Goal: Information Seeking & Learning: Learn about a topic

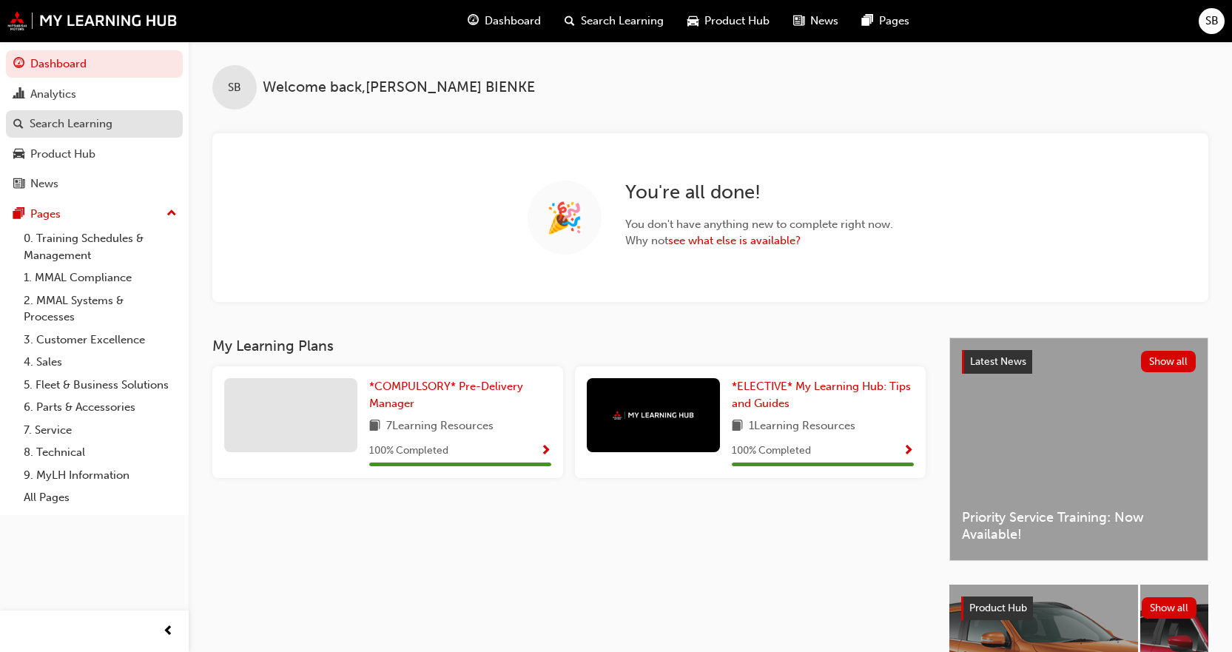
click at [95, 114] on link "Search Learning" at bounding box center [94, 123] width 177 height 27
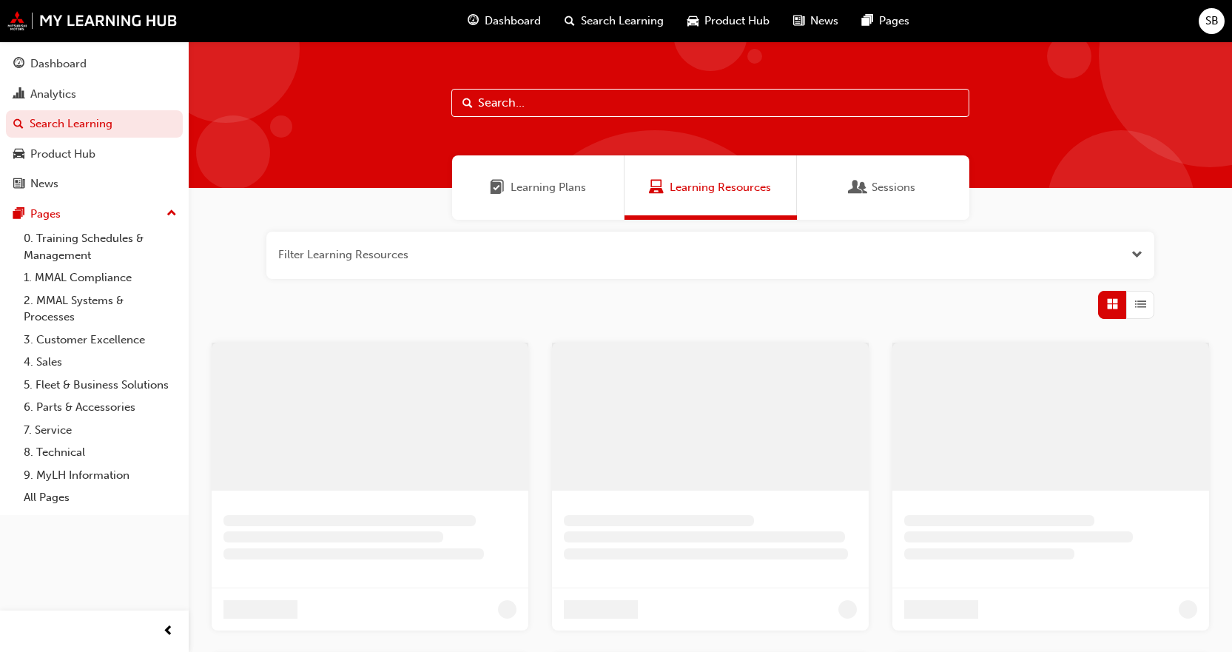
click at [592, 107] on input "text" at bounding box center [711, 103] width 518 height 28
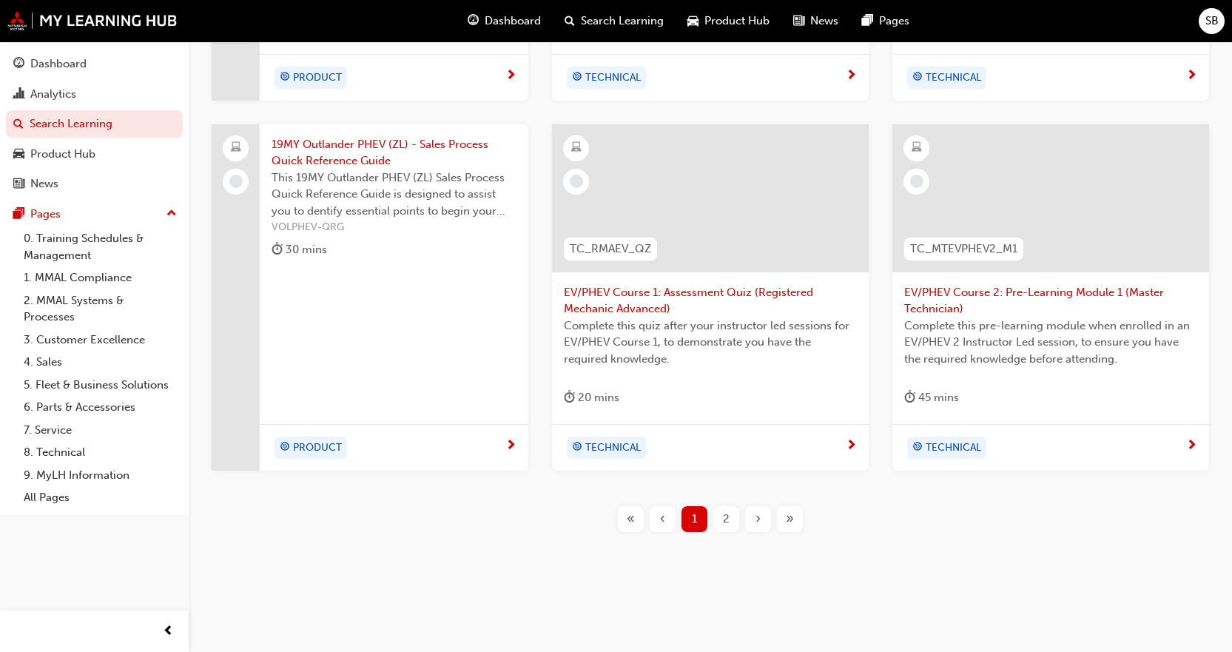
scroll to position [514, 0]
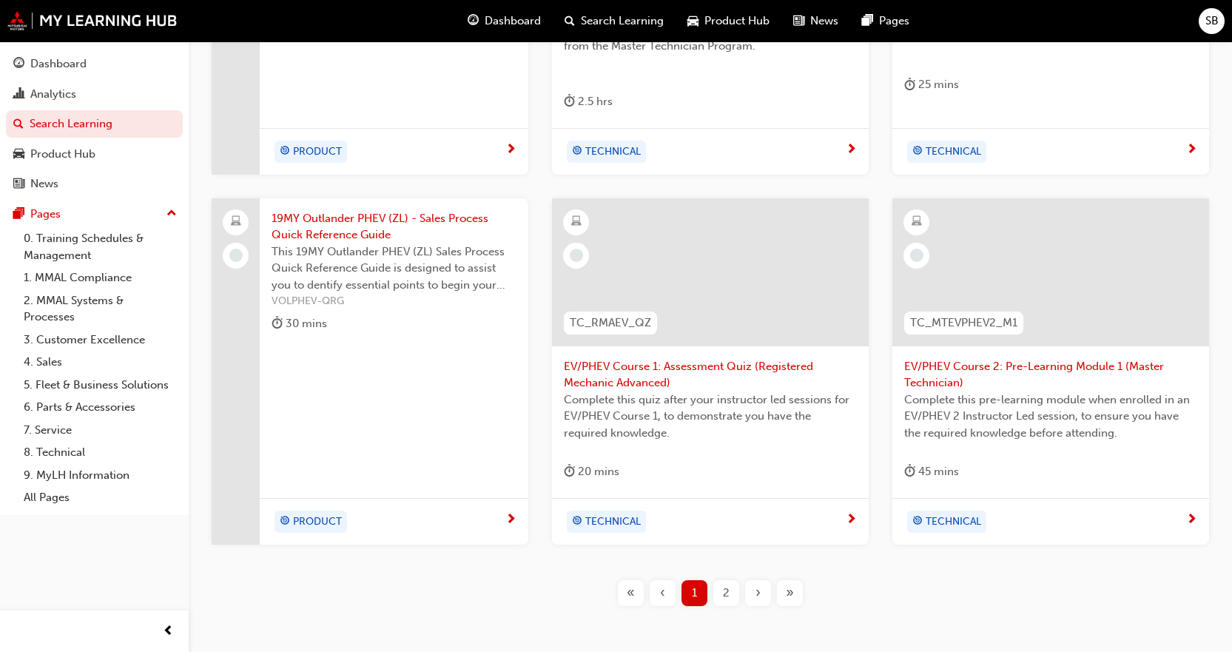
click at [725, 600] on span "2" at bounding box center [726, 593] width 7 height 17
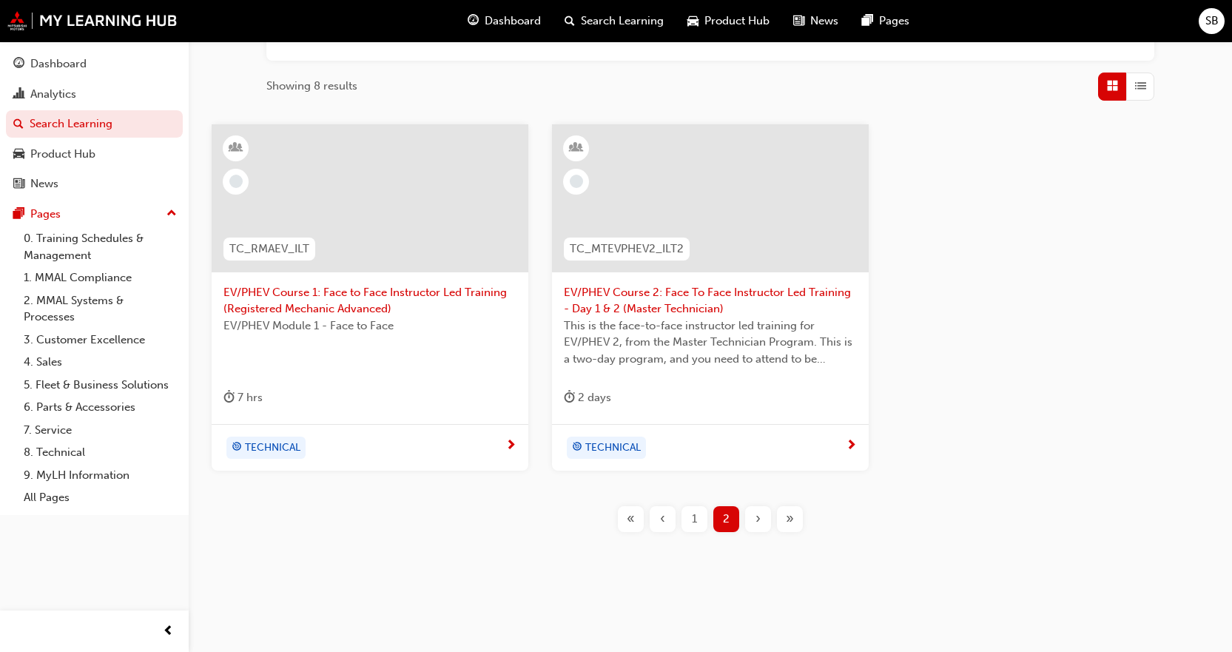
click at [696, 520] on span "1" at bounding box center [694, 519] width 5 height 17
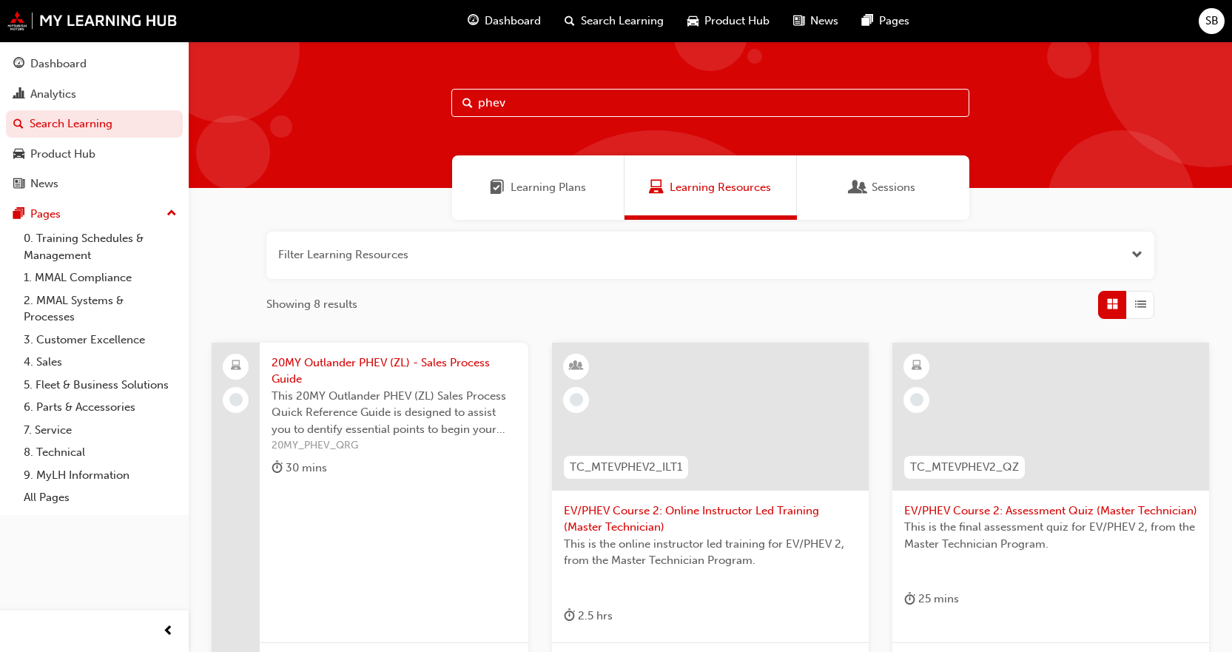
click at [529, 189] on span "Learning Plans" at bounding box center [548, 187] width 75 height 17
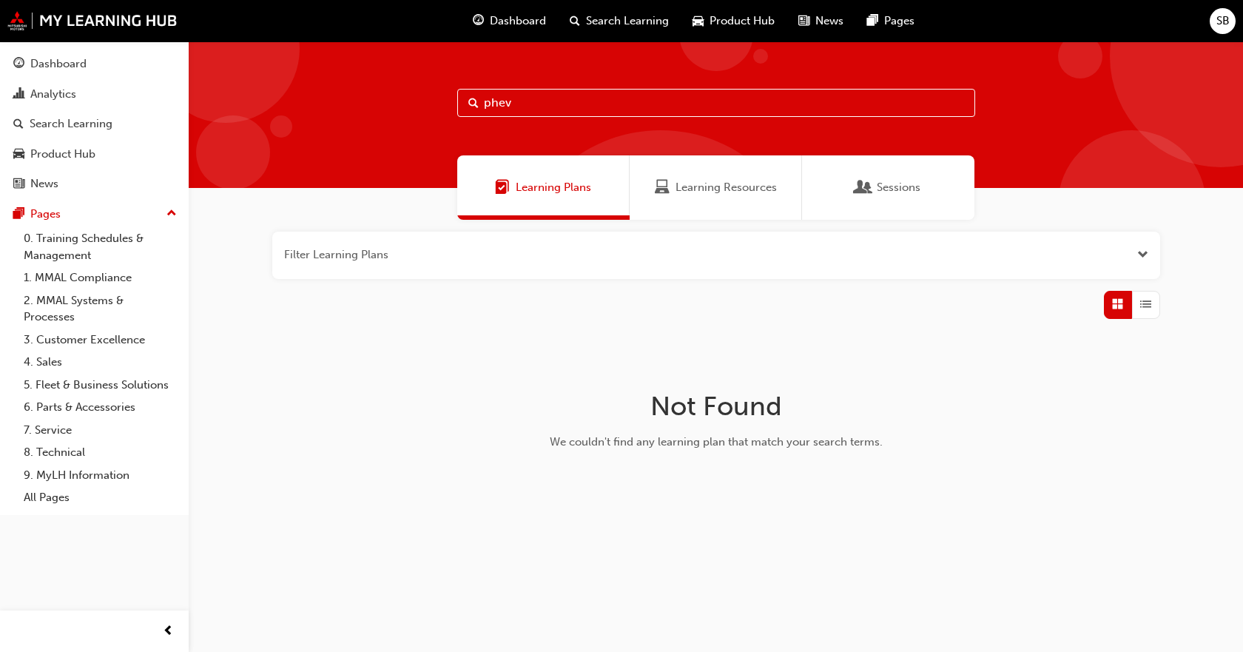
click at [722, 192] on span "Learning Resources" at bounding box center [726, 187] width 101 height 17
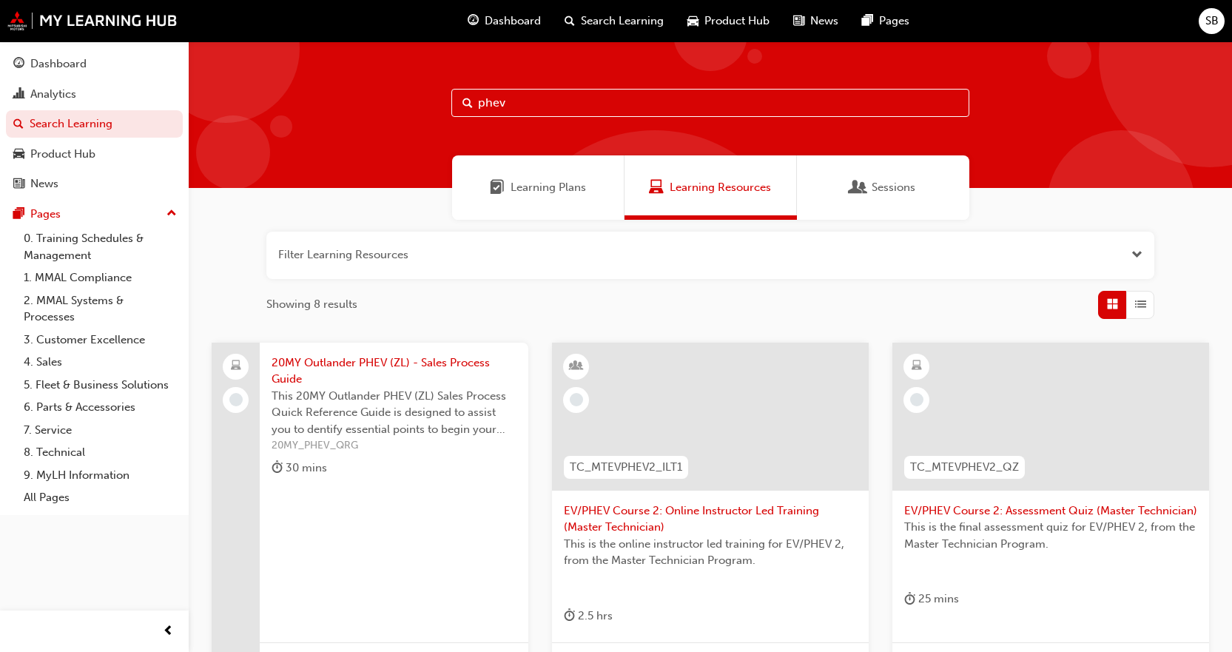
click at [549, 186] on span "Learning Plans" at bounding box center [548, 187] width 75 height 17
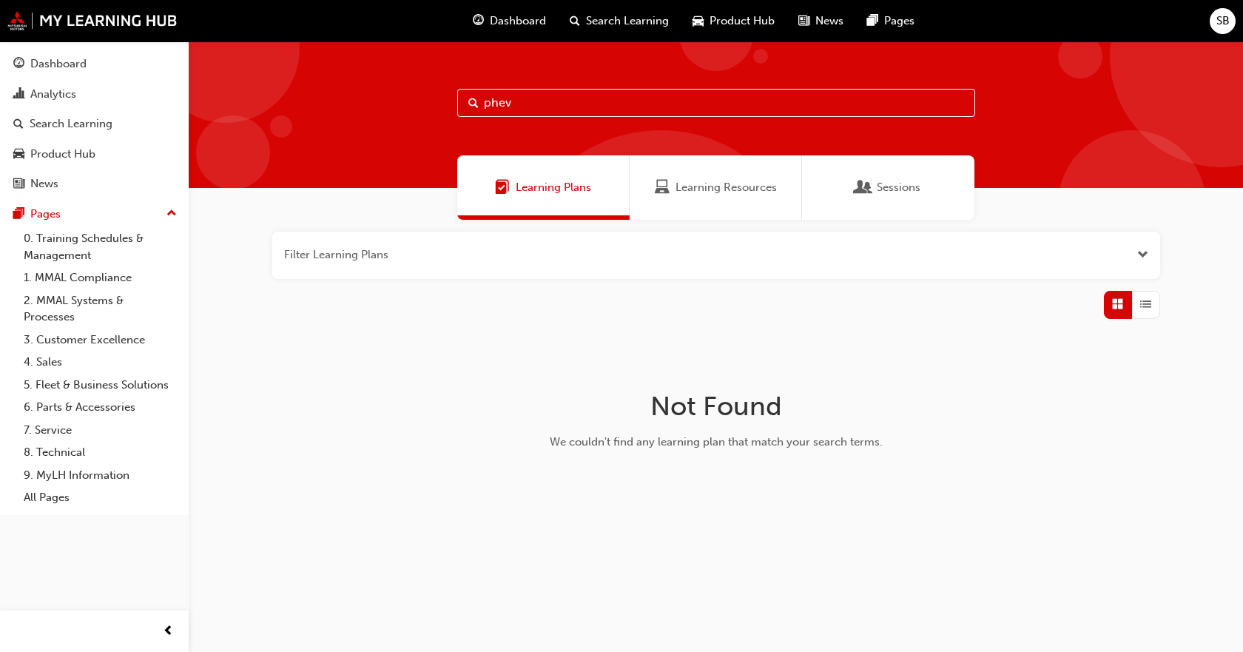
click at [888, 188] on span "Sessions" at bounding box center [899, 187] width 44 height 17
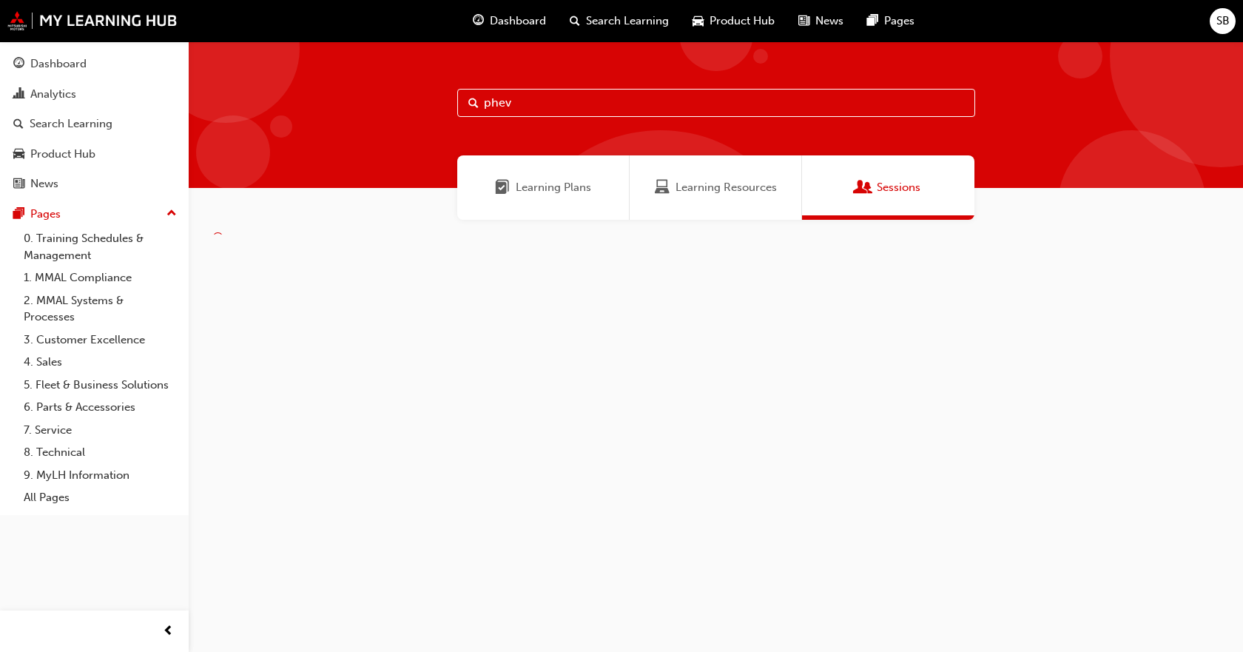
click at [708, 192] on span "Learning Resources" at bounding box center [726, 187] width 101 height 17
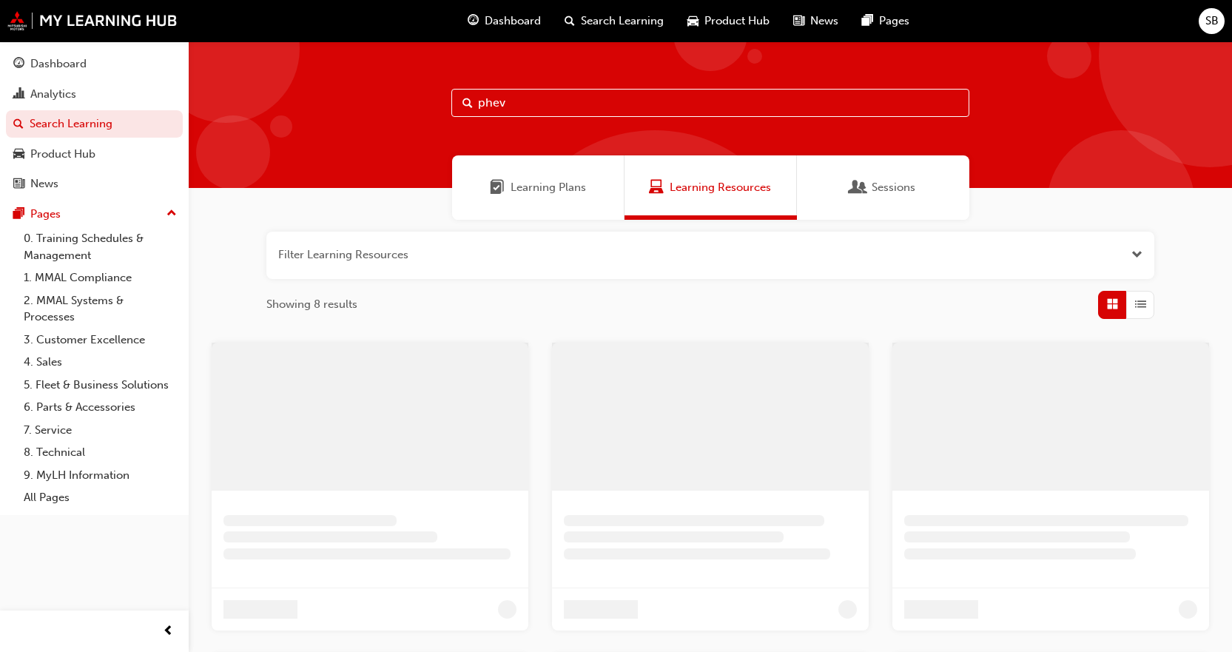
click at [554, 189] on span "Learning Plans" at bounding box center [548, 187] width 75 height 17
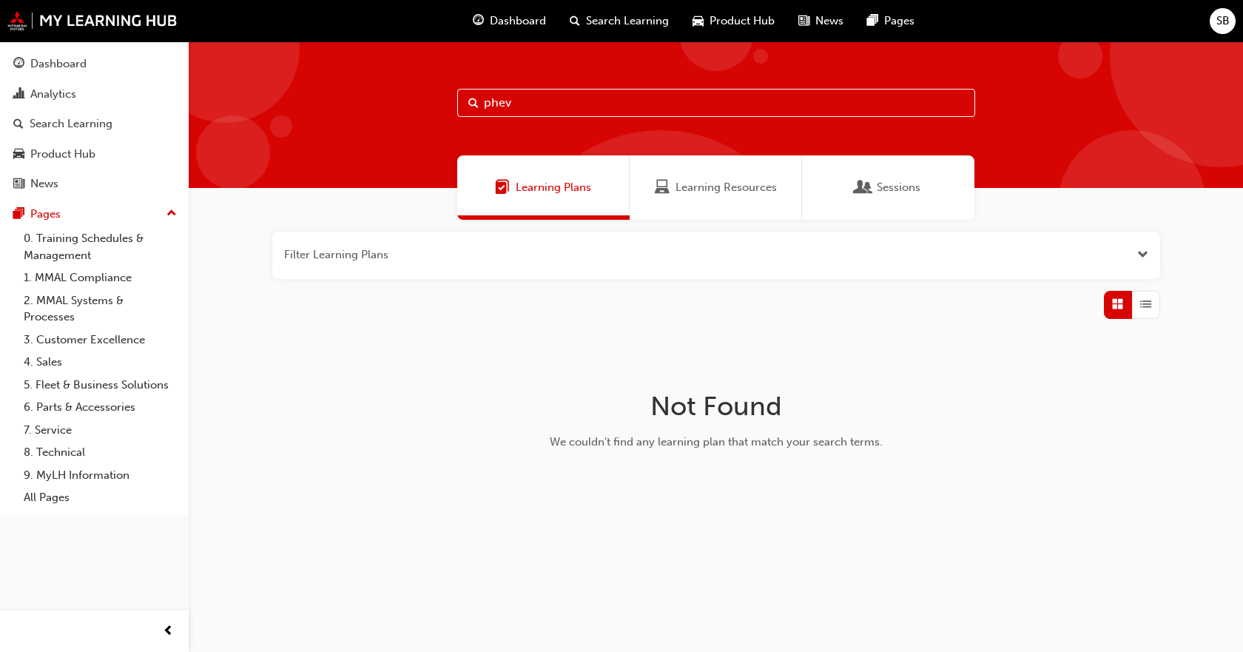
click at [610, 18] on span "Search Learning" at bounding box center [627, 21] width 83 height 17
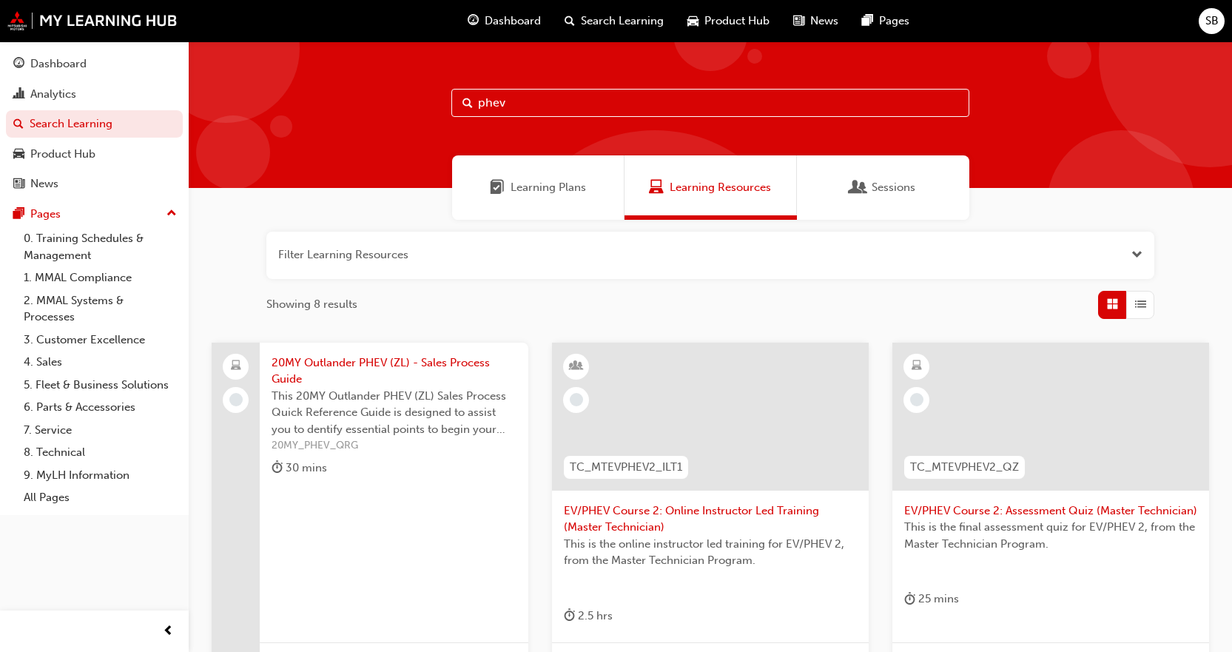
drag, startPoint x: 512, startPoint y: 94, endPoint x: 309, endPoint y: 85, distance: 203.0
click at [312, 82] on div "phev" at bounding box center [711, 114] width 1044 height 147
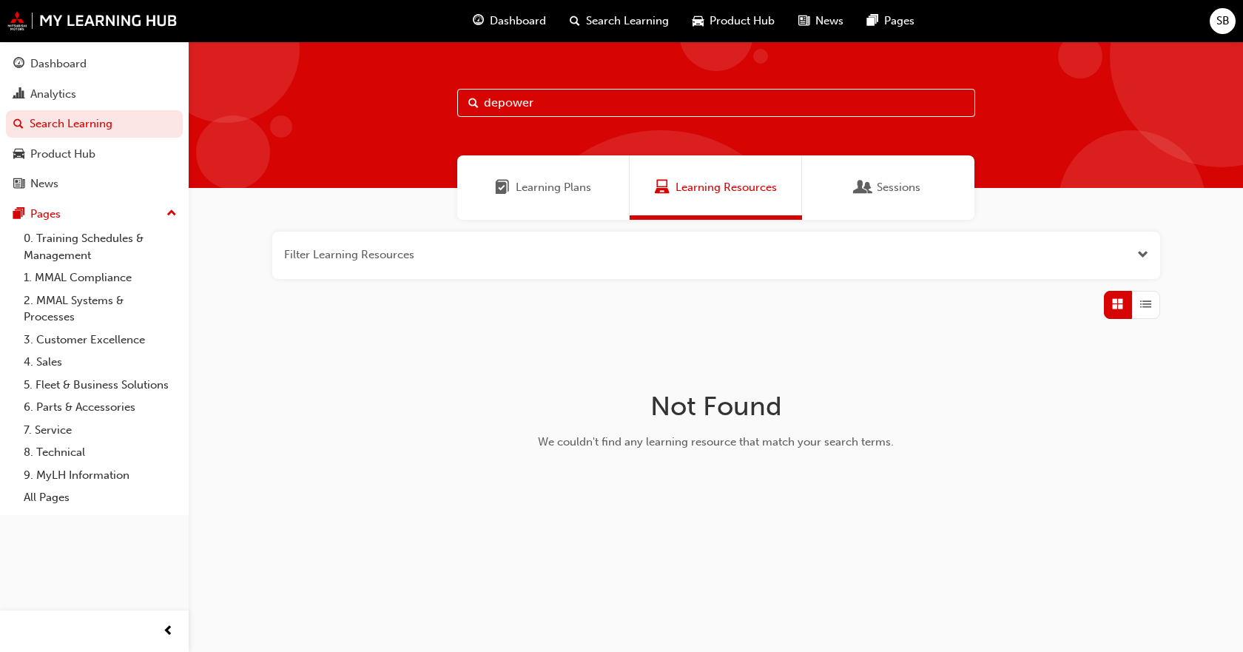
type input "depower"
click at [52, 457] on link "8. Technical" at bounding box center [100, 452] width 165 height 23
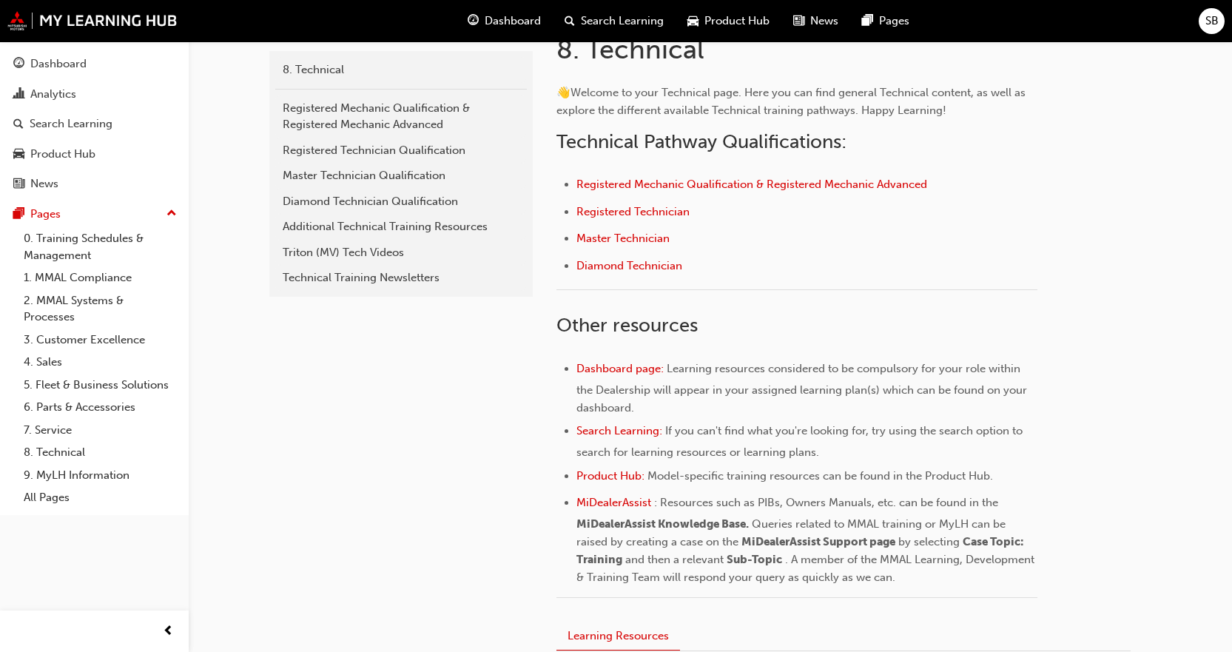
scroll to position [370, 0]
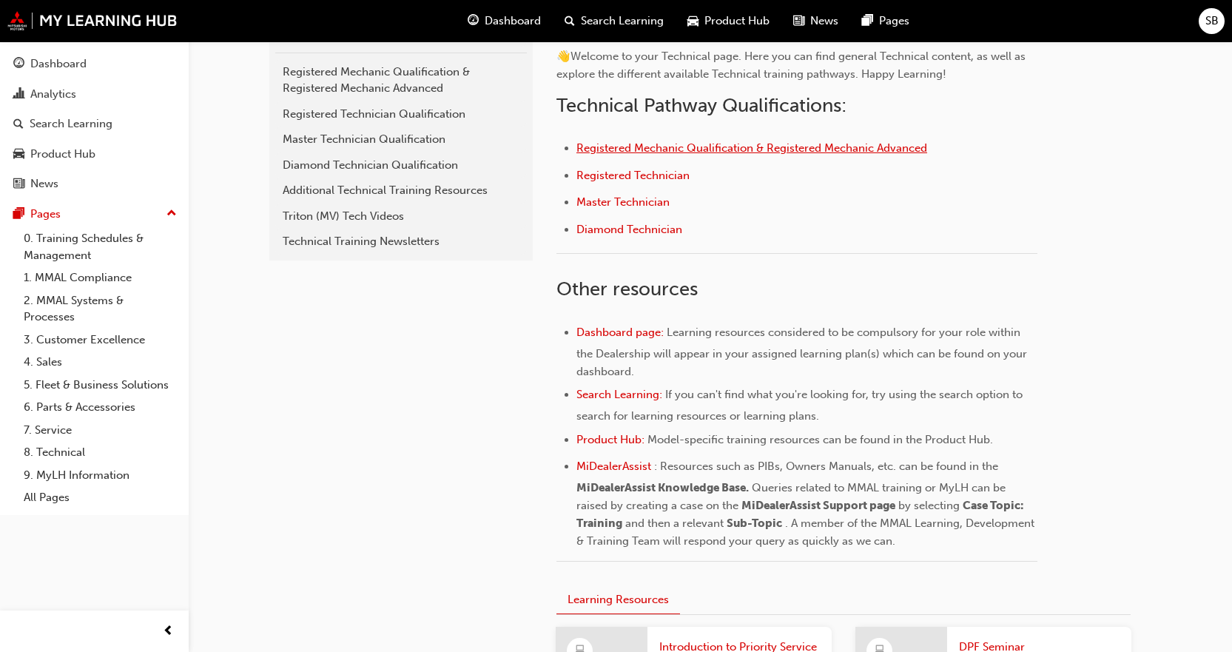
click at [764, 150] on span "Registered Mechanic Qualification & Registered Mechanic Advanced" at bounding box center [752, 147] width 351 height 13
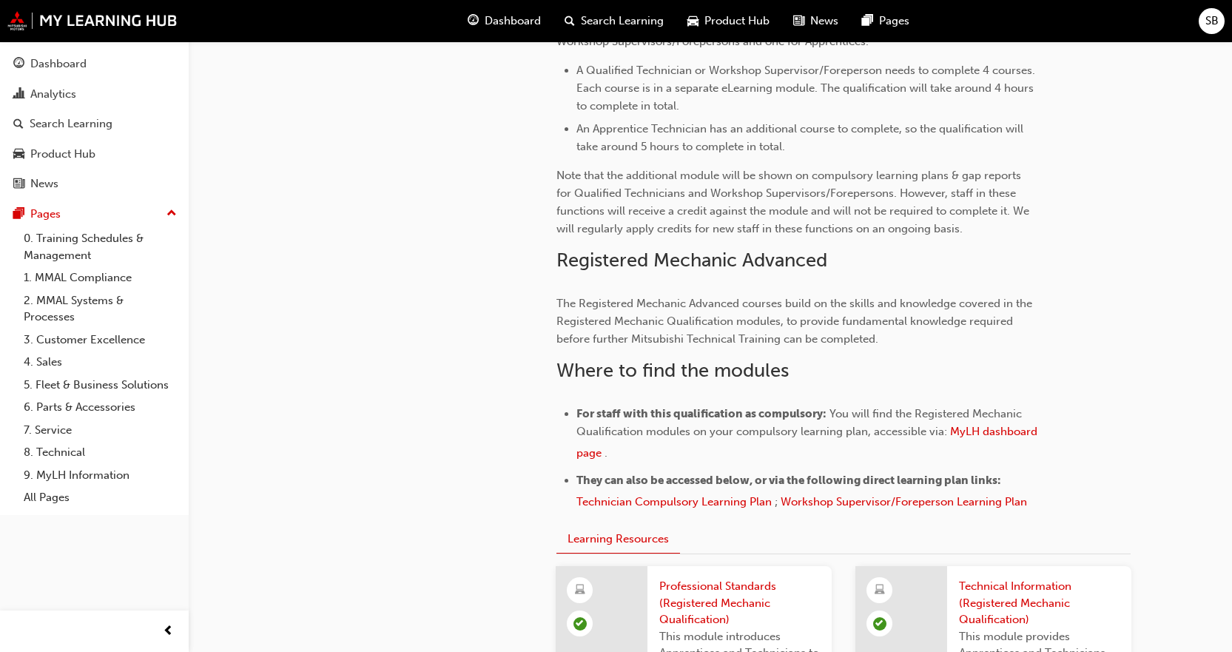
scroll to position [1036, 0]
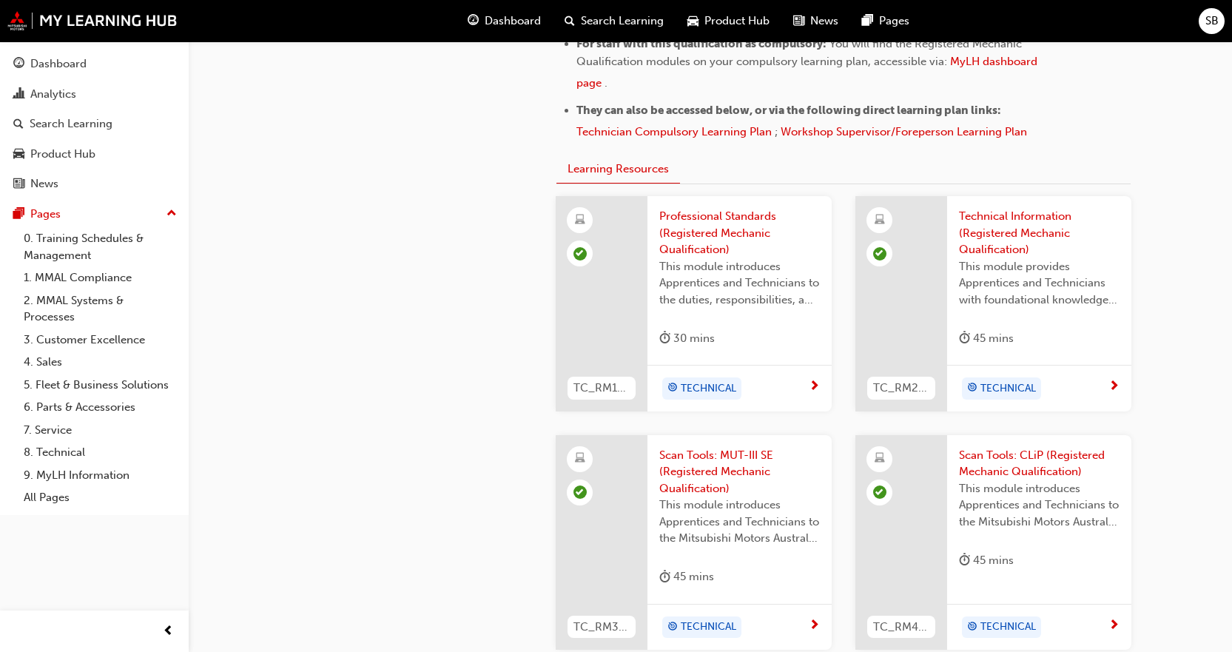
click at [1175, 142] on div "registered-mechanic 8. Technical Registered Mechanic Qualification & Registered…" at bounding box center [616, 4] width 1232 height 2081
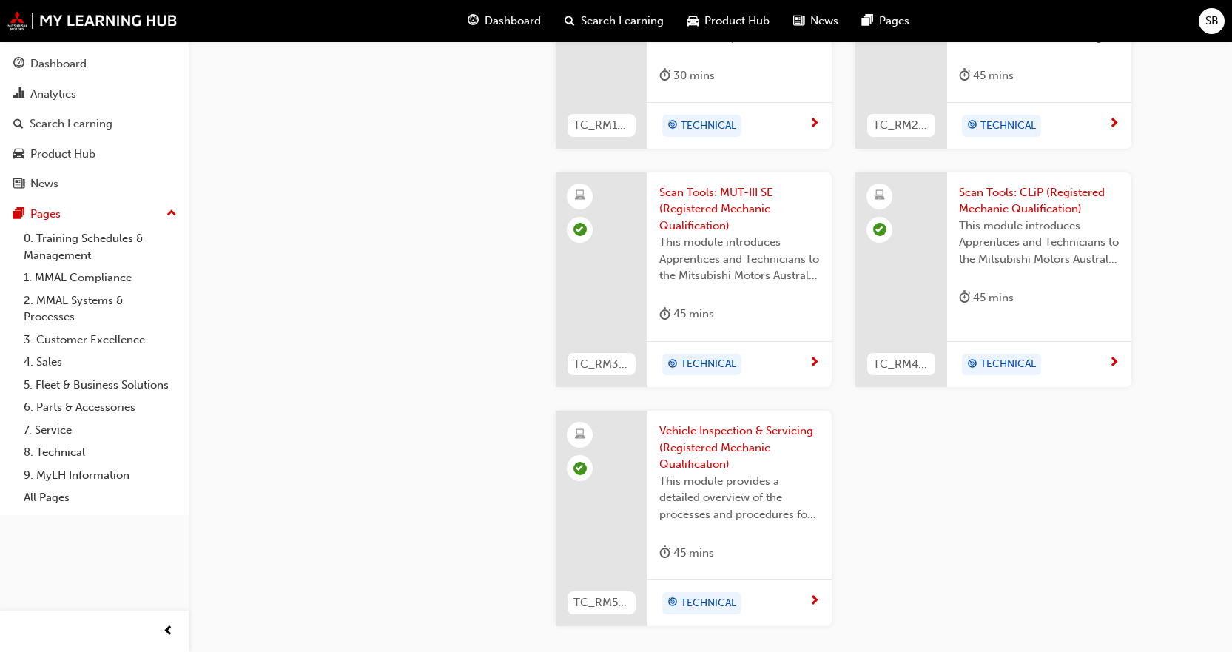
scroll to position [1429, 0]
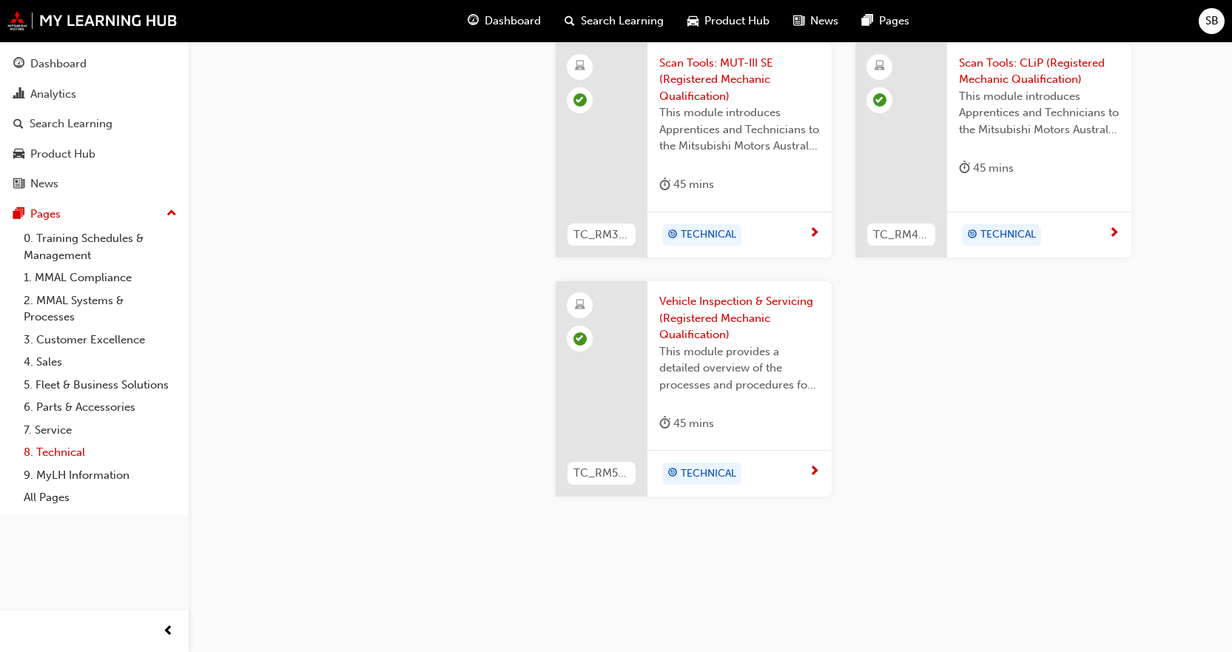
click at [56, 452] on link "8. Technical" at bounding box center [100, 452] width 165 height 23
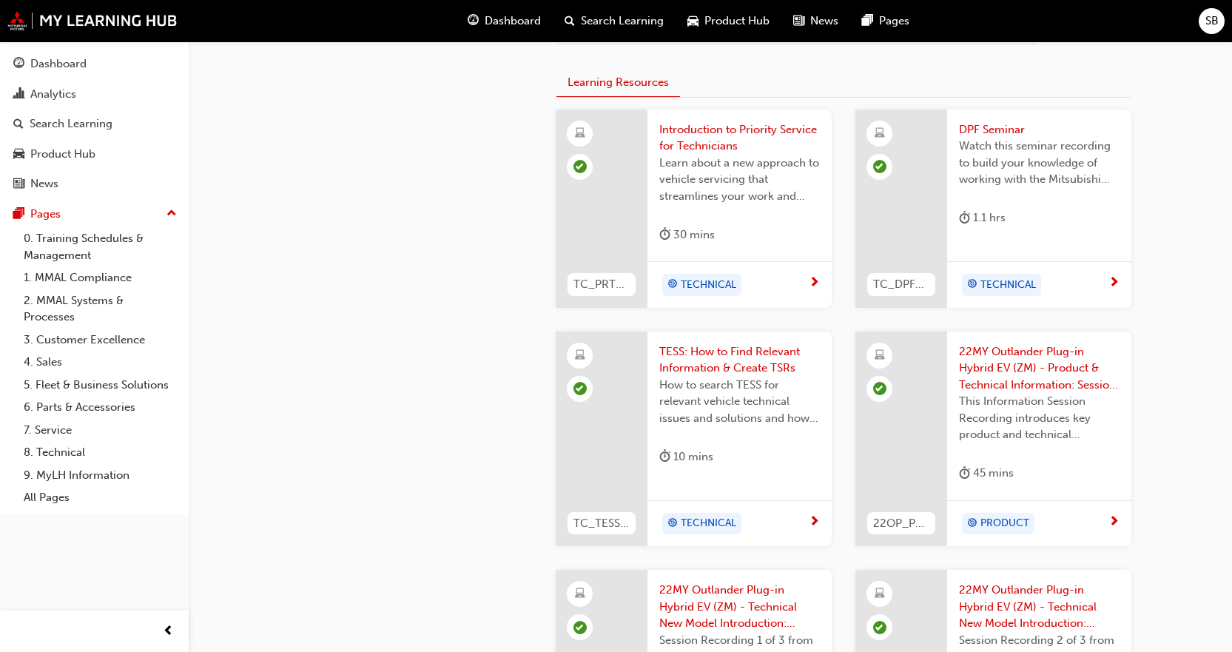
scroll to position [888, 0]
click at [1021, 366] on span "22MY Outlander Plug-in Hybrid EV (ZM) - Product & Technical Information: Sessio…" at bounding box center [1039, 368] width 161 height 50
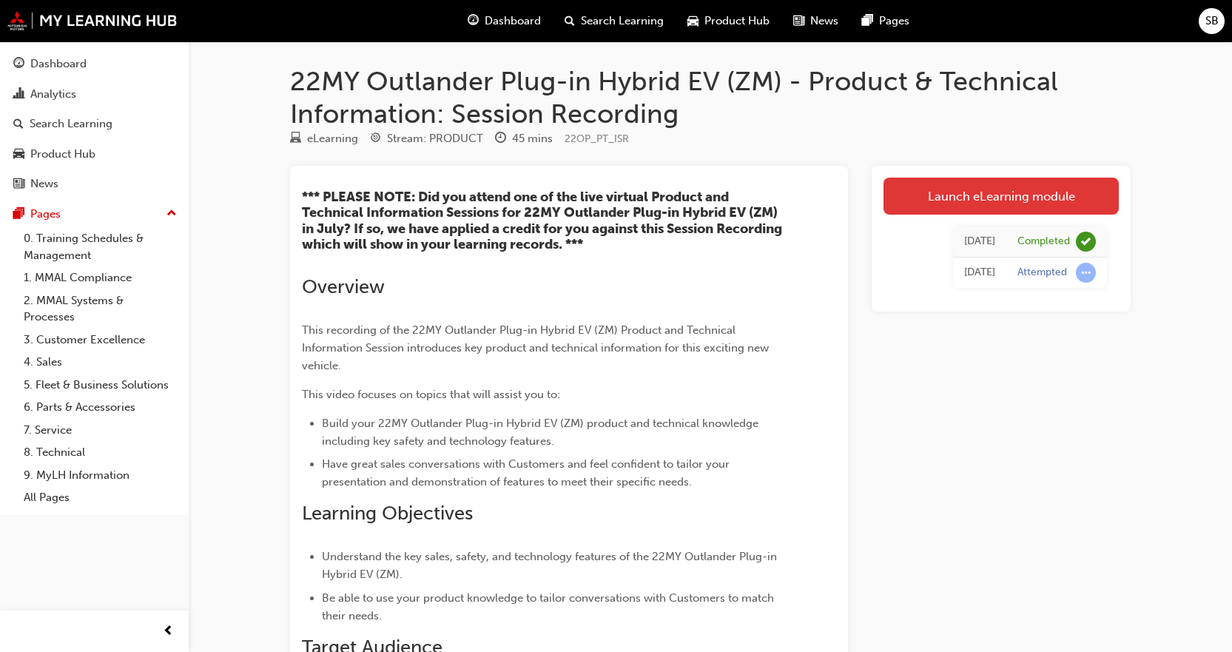
click at [980, 199] on link "Launch eLearning module" at bounding box center [1001, 196] width 235 height 37
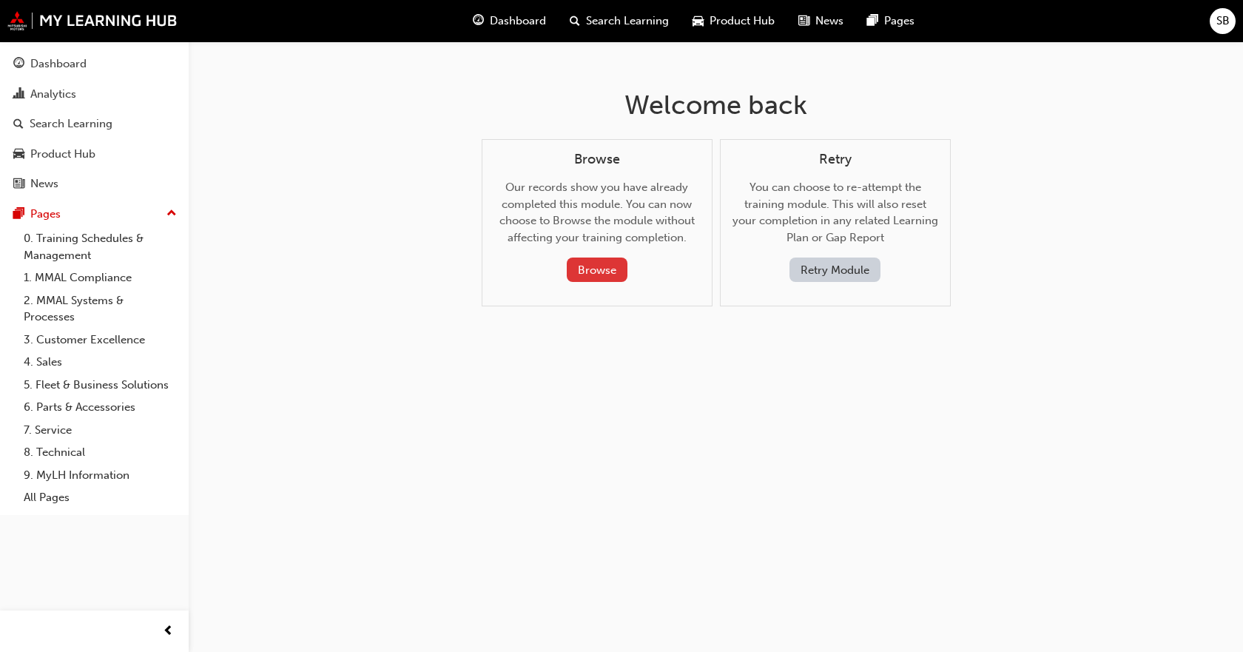
click at [609, 271] on button "Browse" at bounding box center [597, 270] width 61 height 24
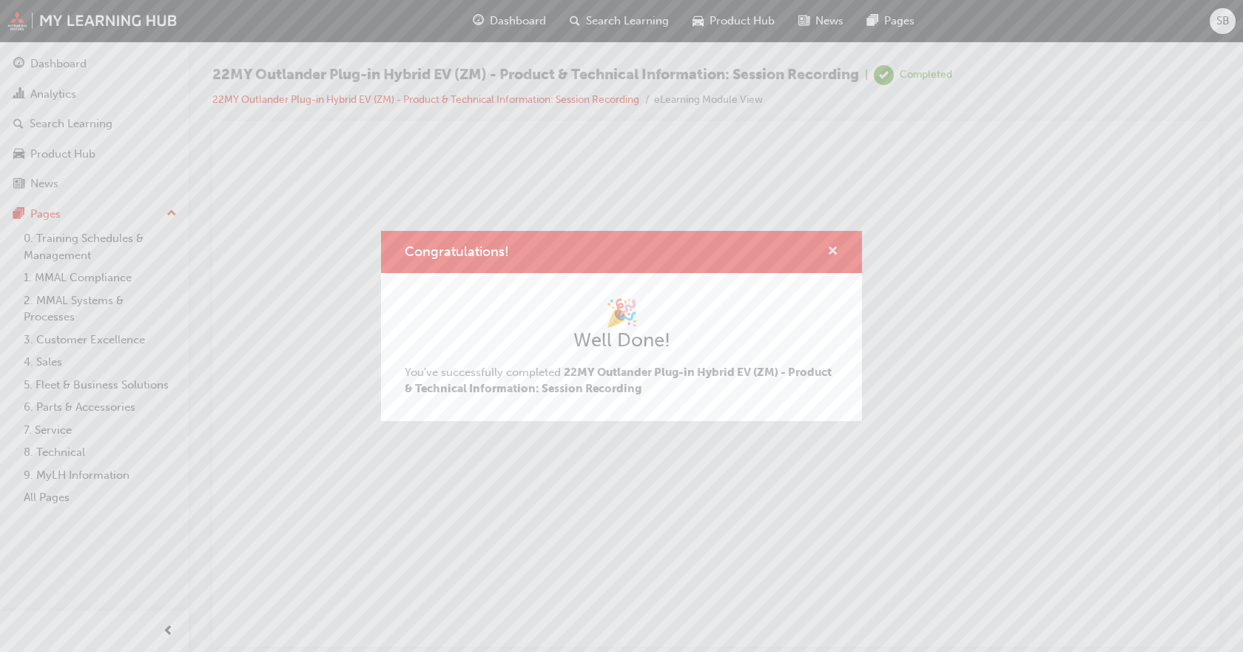
click at [833, 249] on span "cross-icon" at bounding box center [833, 252] width 11 height 13
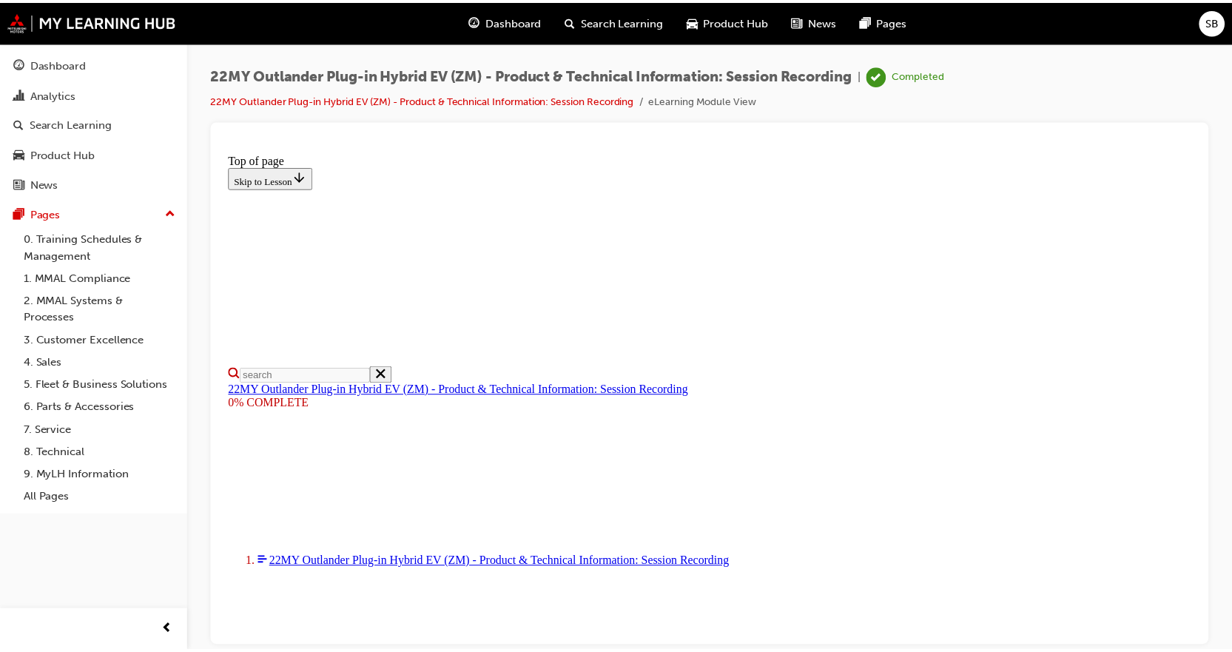
scroll to position [23, 0]
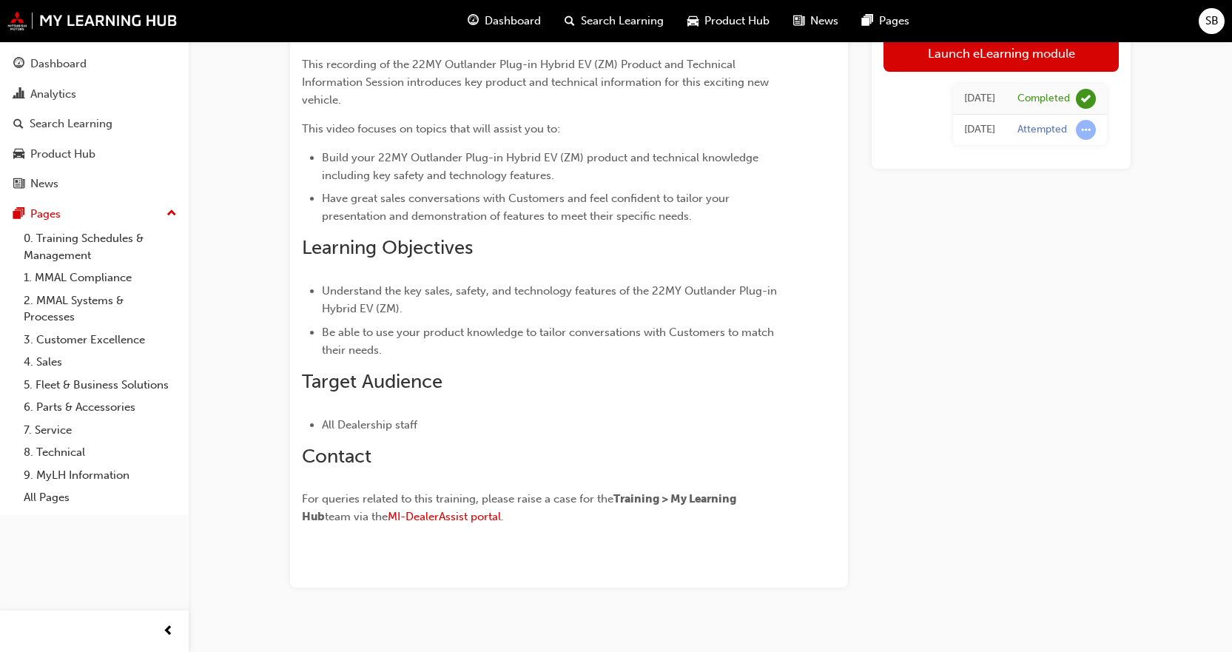
scroll to position [286, 0]
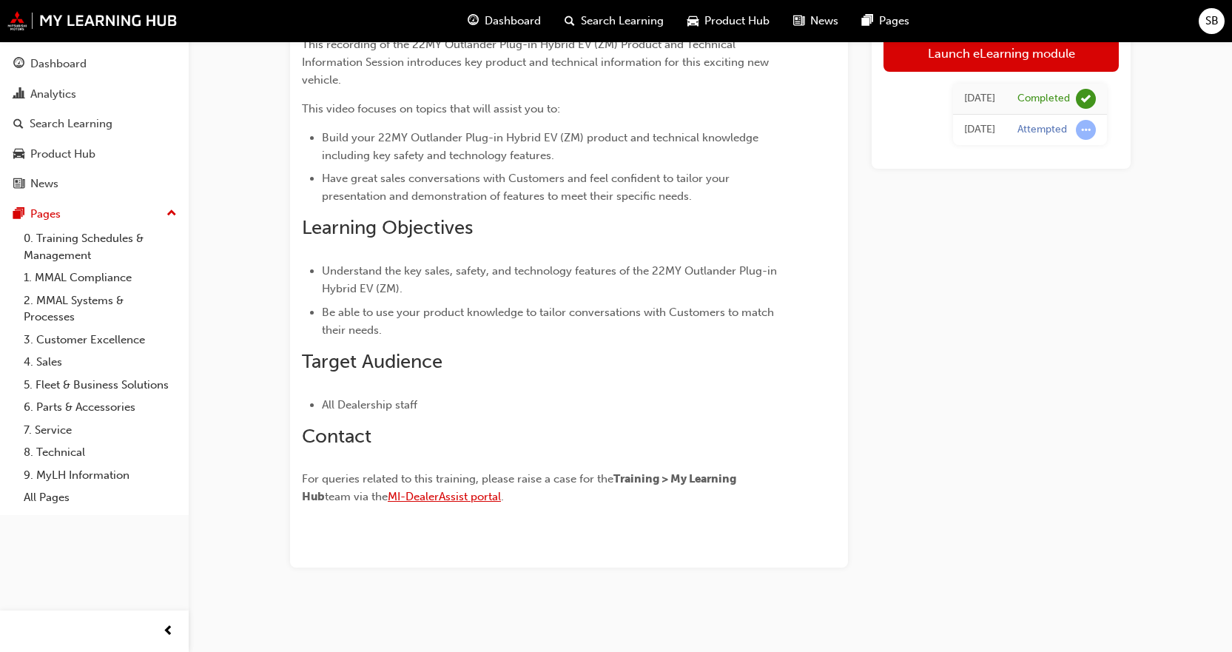
click at [421, 497] on span "MI-DealerAssist portal" at bounding box center [444, 496] width 113 height 13
